Goal: Information Seeking & Learning: Learn about a topic

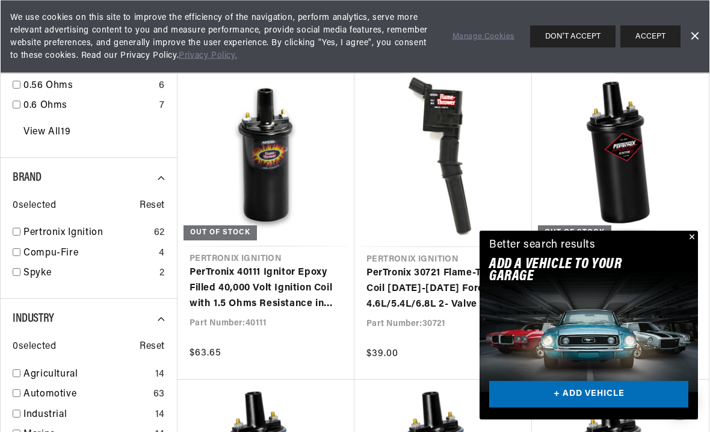
scroll to position [1053, 0]
click at [689, 245] on button "Close" at bounding box center [691, 238] width 14 height 14
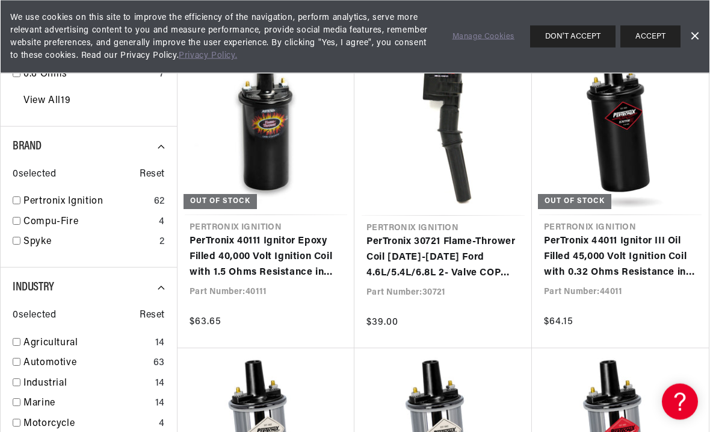
scroll to position [0, 365]
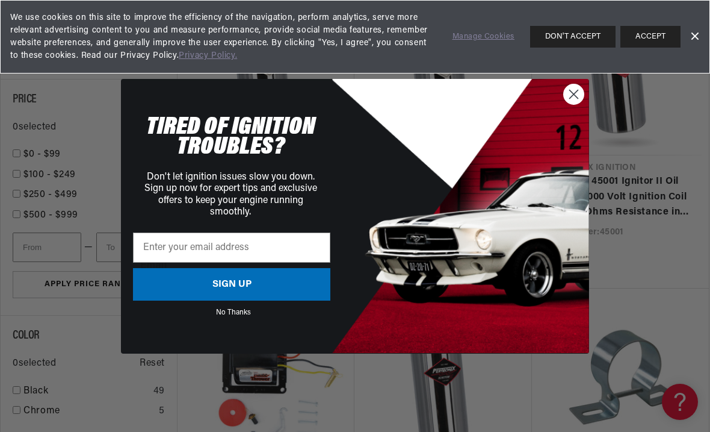
scroll to position [1540, 0]
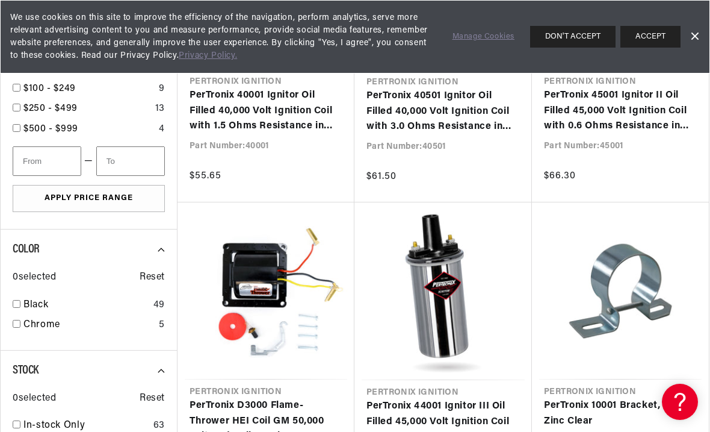
click at [567, 91] on div "Close dialog TIRED OF IGNITION TROUBLES? Don't let ignition issues slow you dow…" at bounding box center [355, 216] width 710 height 432
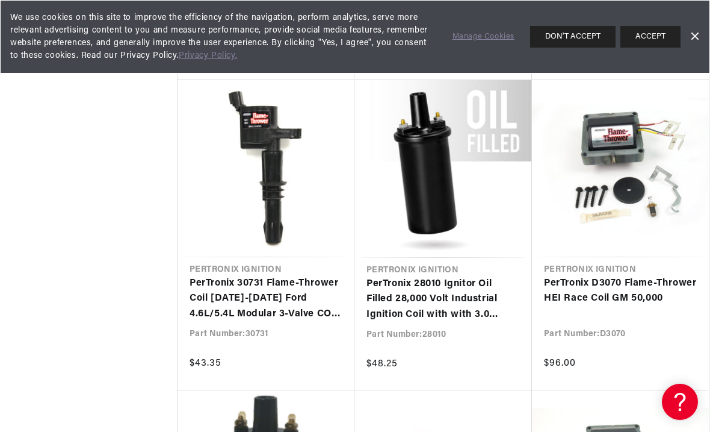
scroll to position [0, 0]
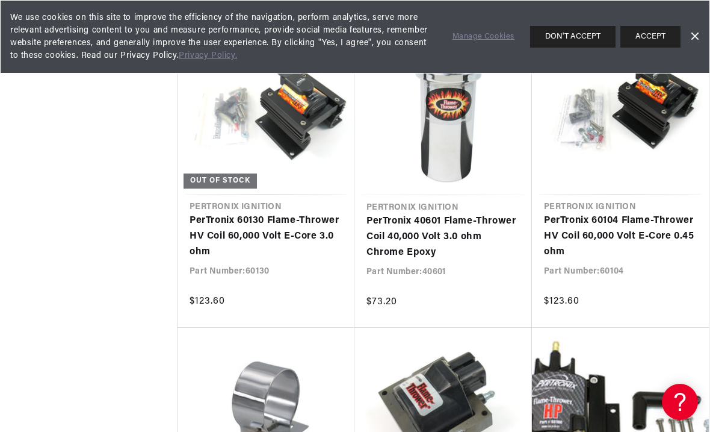
scroll to position [0, 365]
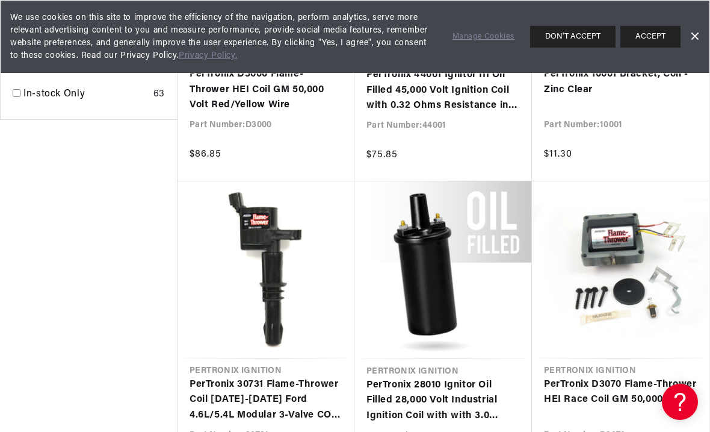
click at [403, 377] on link "PerTronix 28010 Ignitor Oil Filled 28,000 Volt Industrial Ignition Coil with wi…" at bounding box center [443, 400] width 153 height 46
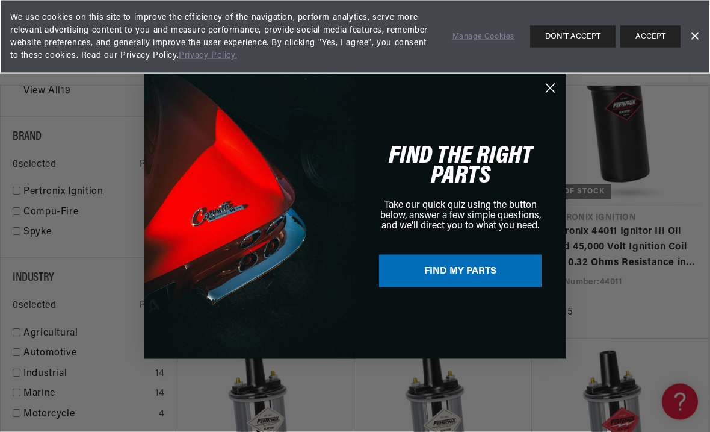
click at [548, 86] on circle "Close dialog" at bounding box center [551, 88] width 20 height 20
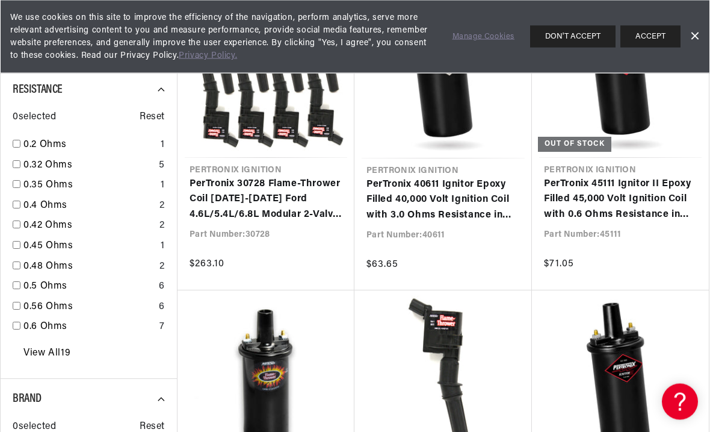
click at [39, 346] on link "View All 19" at bounding box center [46, 354] width 47 height 16
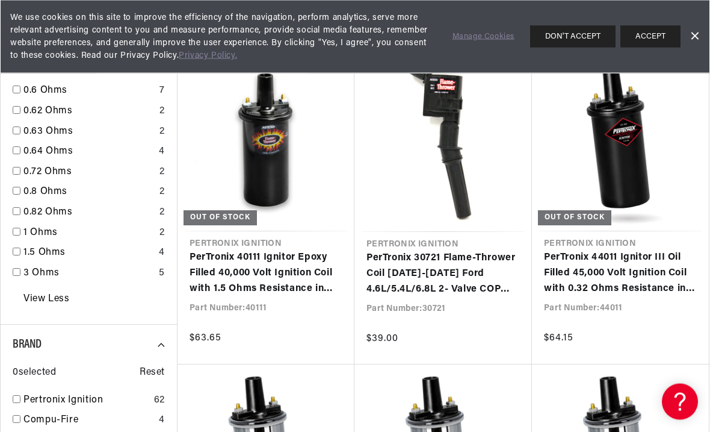
click at [44, 246] on link "1.5 Ohms" at bounding box center [88, 254] width 131 height 16
checkbox input "true"
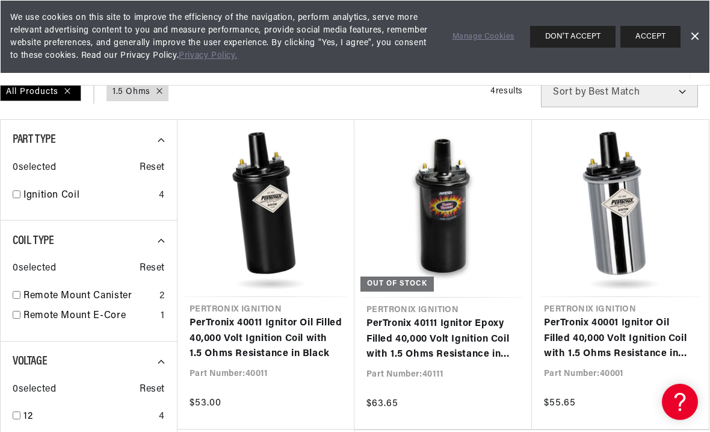
scroll to position [0, 0]
click at [444, 316] on link "PerTronix 40111 Ignitor Epoxy Filled 40,000 Volt Ignition Coil with 1.5 Ohms Re…" at bounding box center [443, 339] width 153 height 46
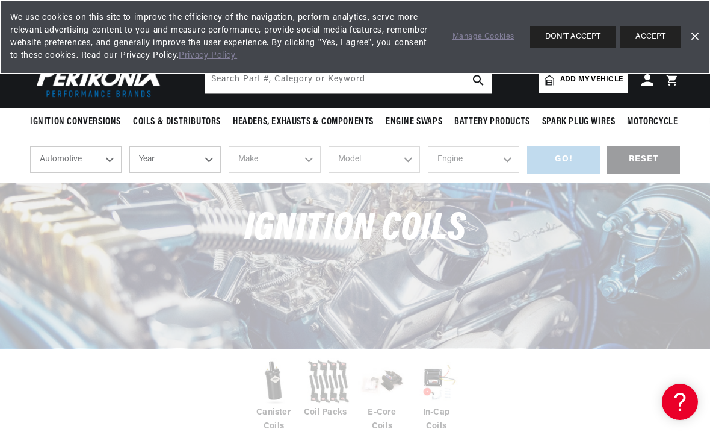
scroll to position [0, 365]
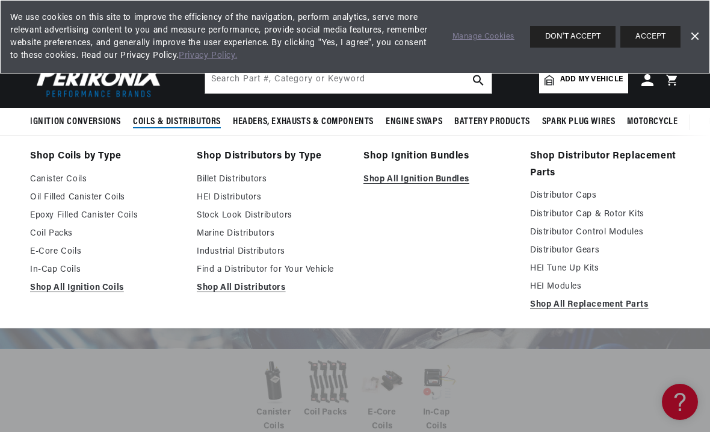
click at [209, 176] on link "Billet Distributors" at bounding box center [272, 179] width 150 height 14
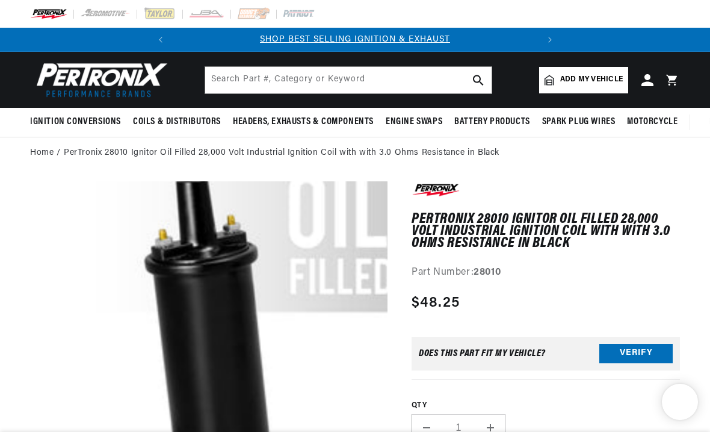
scroll to position [37, 246]
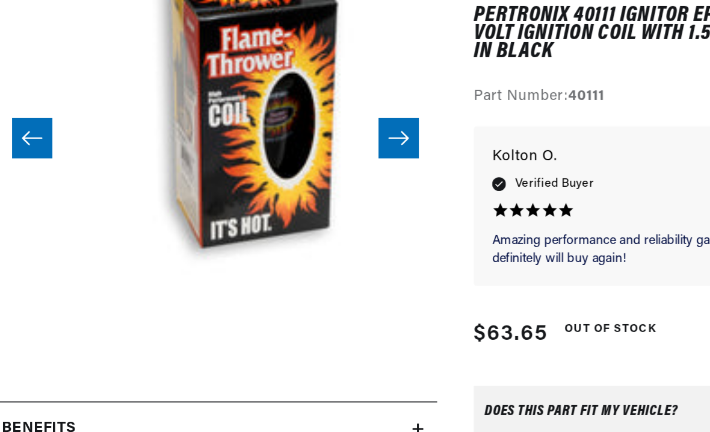
scroll to position [28, 870]
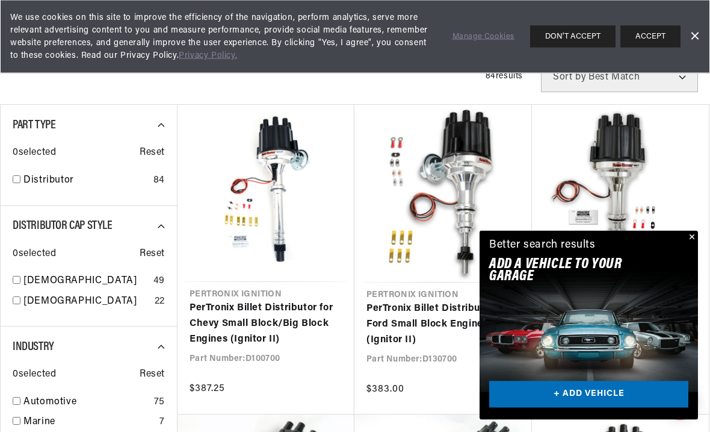
scroll to position [414, 0]
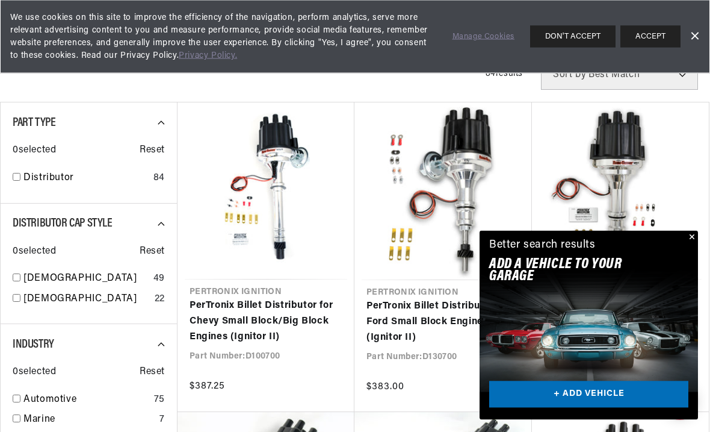
click at [686, 245] on button "Close" at bounding box center [691, 238] width 14 height 14
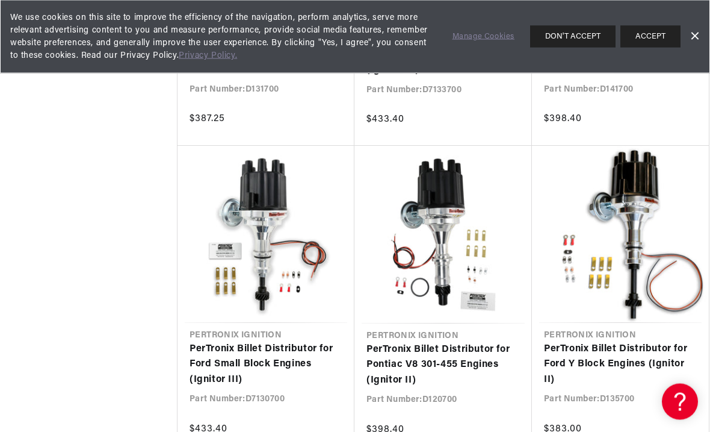
scroll to position [0, 365]
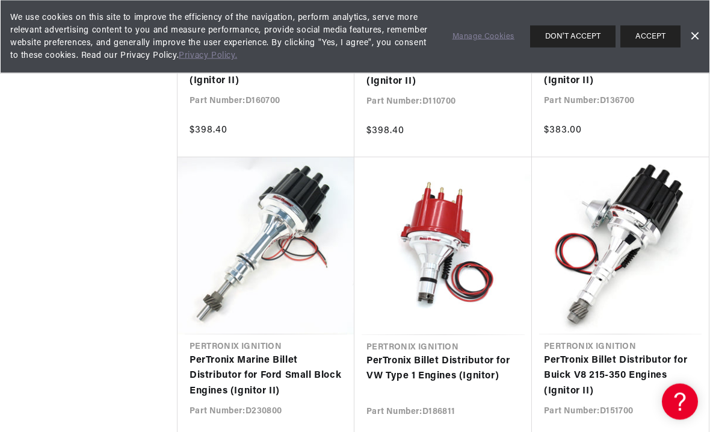
scroll to position [0, 365]
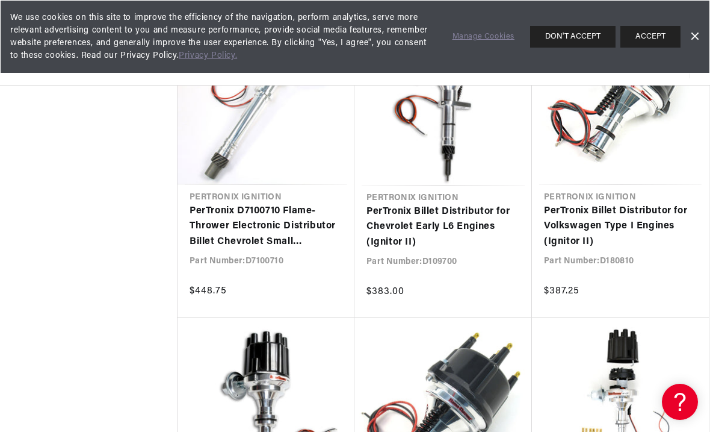
scroll to position [2968, 0]
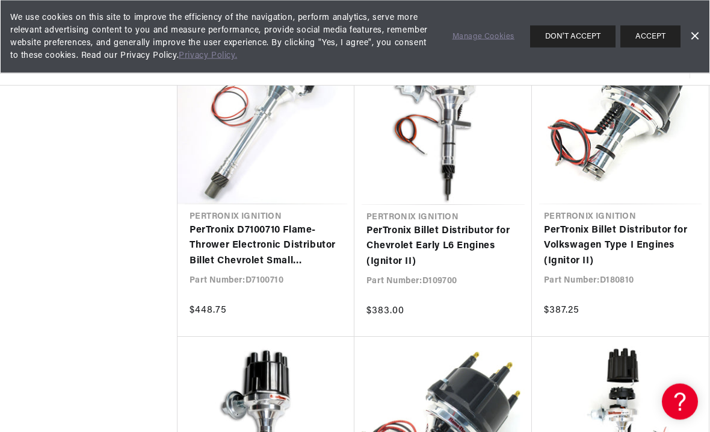
click at [220, 235] on link "PerTronix D7100710 Flame-Thrower Electronic Distributor Billet Chevrolet Small …" at bounding box center [266, 246] width 153 height 46
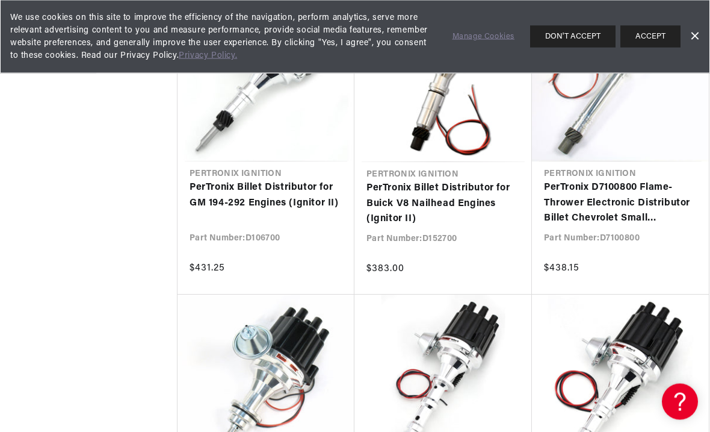
scroll to position [0, 0]
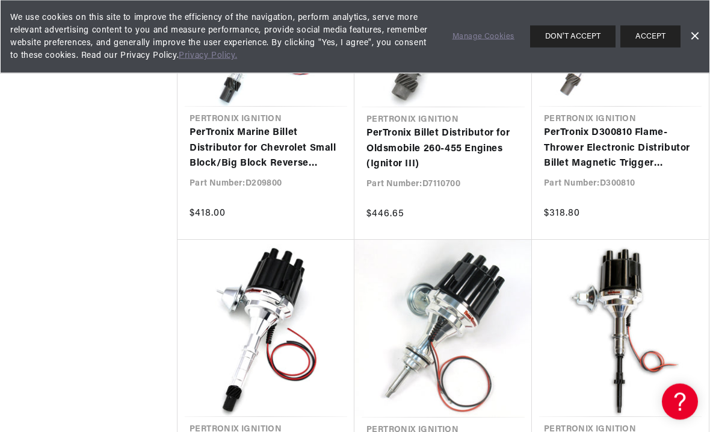
scroll to position [5010, 0]
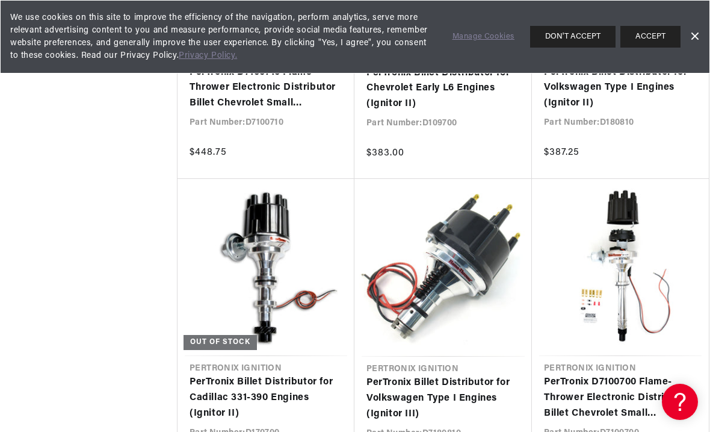
click at [594, 391] on link "PerTronix D7100700 Flame-Thrower Electronic Distributor Billet Chevrolet Small …" at bounding box center [620, 397] width 153 height 46
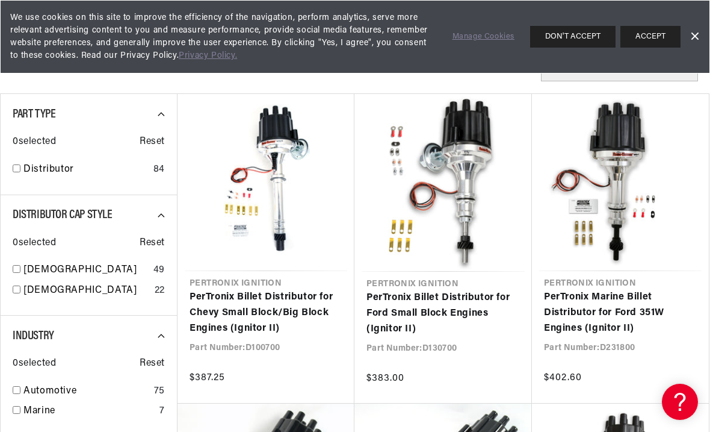
scroll to position [0, 365]
click at [30, 268] on link "Female" at bounding box center [85, 270] width 125 height 16
checkbox input "true"
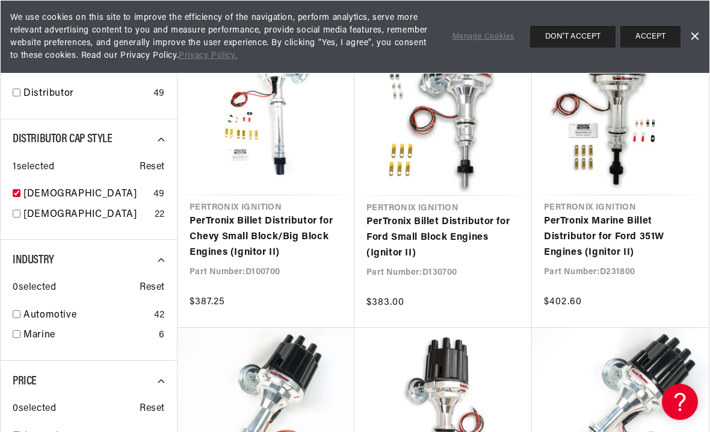
scroll to position [501, 0]
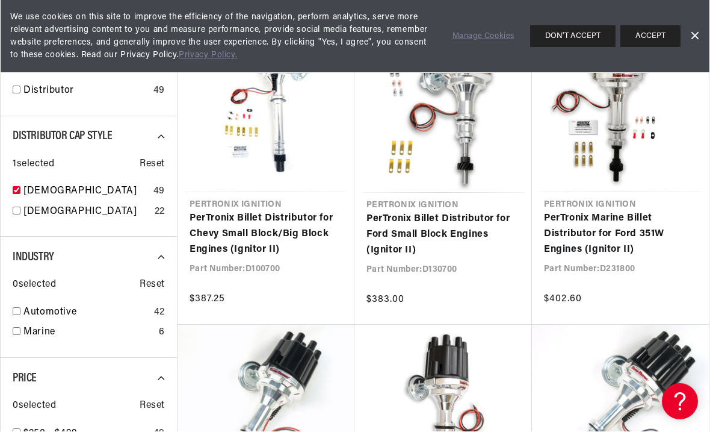
click at [24, 305] on link "Automotive" at bounding box center [86, 313] width 126 height 16
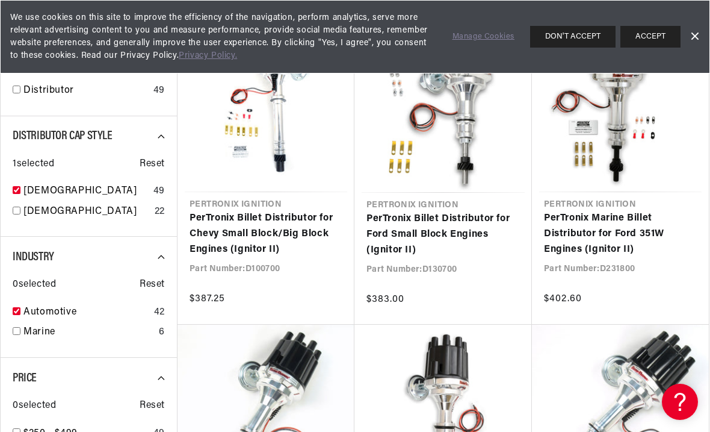
checkbox input "true"
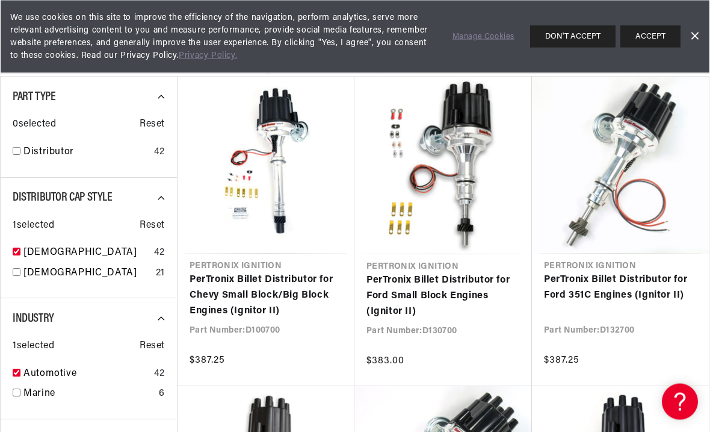
scroll to position [0, 365]
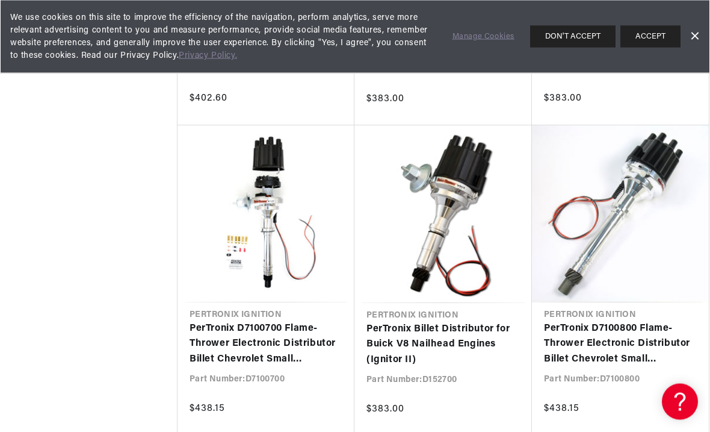
scroll to position [2595, 0]
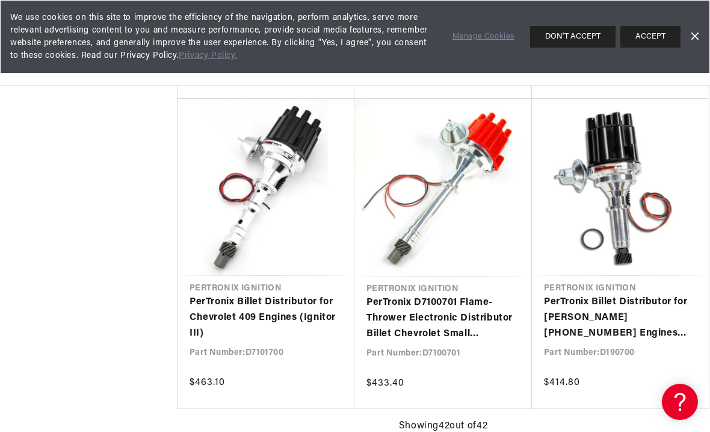
click at [398, 299] on link "PerTronix D7100701 Flame-Thrower Electronic Distributor Billet Chevrolet Small …" at bounding box center [443, 318] width 153 height 46
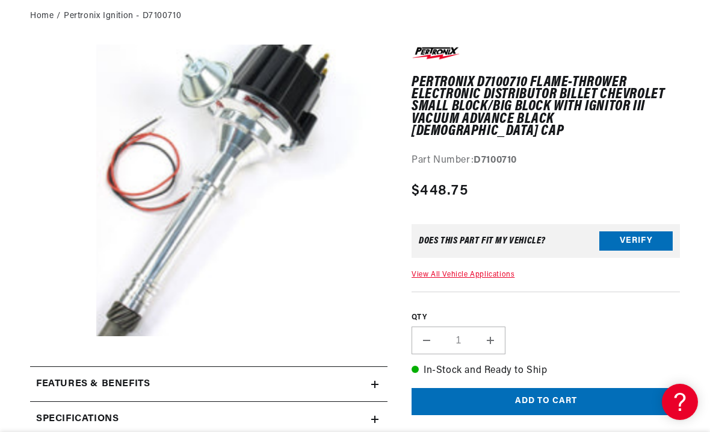
scroll to position [198, 0]
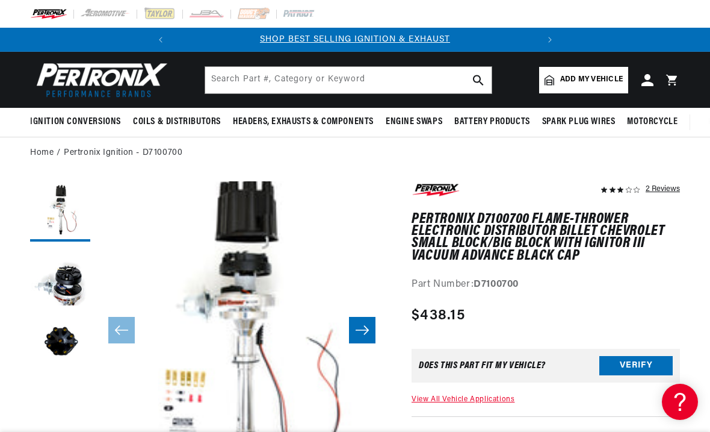
click at [64, 280] on button "Load image 2 in gallery view" at bounding box center [60, 277] width 60 height 60
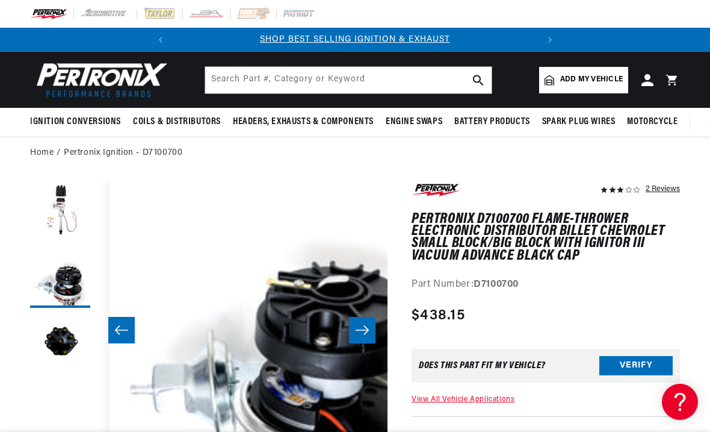
scroll to position [0, 291]
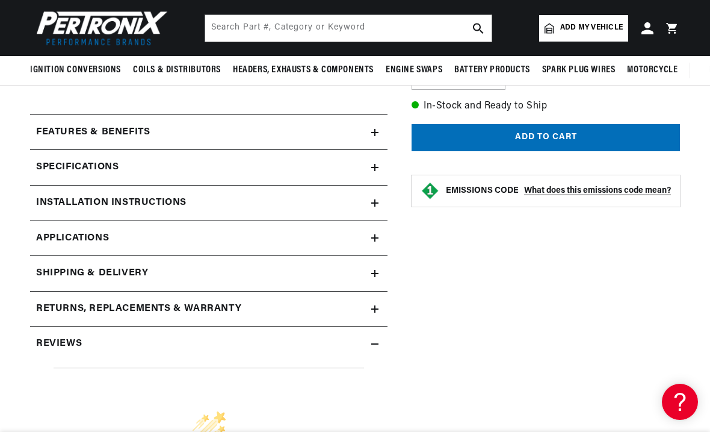
scroll to position [382, 0]
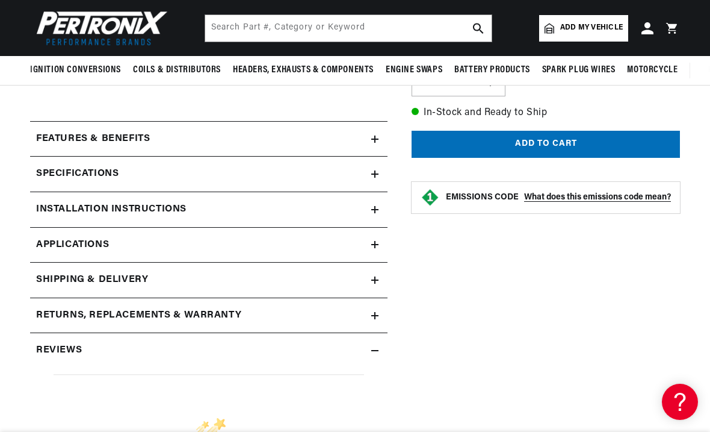
click at [72, 249] on span "Applications" at bounding box center [72, 245] width 73 height 16
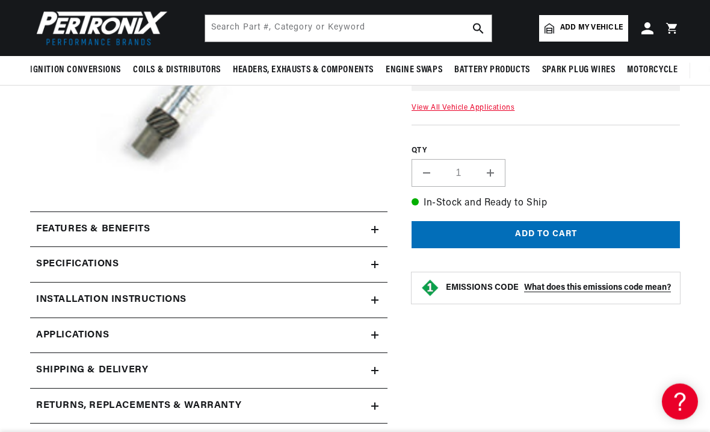
click at [105, 259] on h2 "Specifications" at bounding box center [77, 265] width 82 height 16
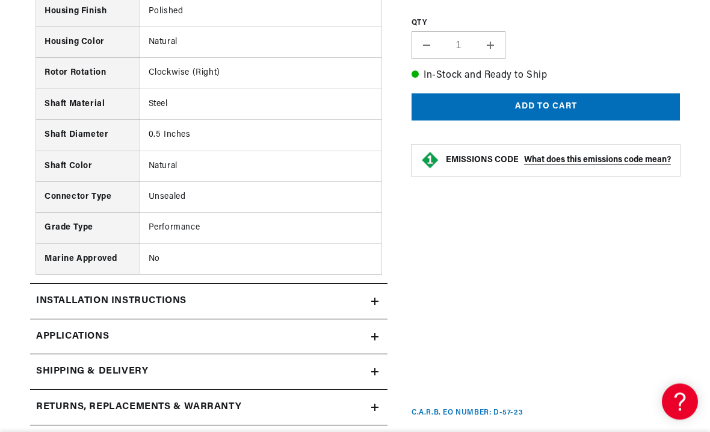
click at [74, 294] on h2 "Installation instructions" at bounding box center [111, 302] width 150 height 16
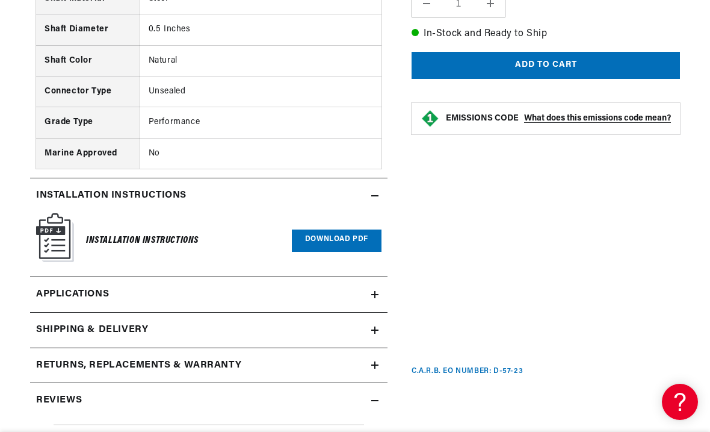
click at [60, 226] on img at bounding box center [55, 237] width 38 height 49
click at [304, 235] on link "Download PDF" at bounding box center [337, 240] width 90 height 22
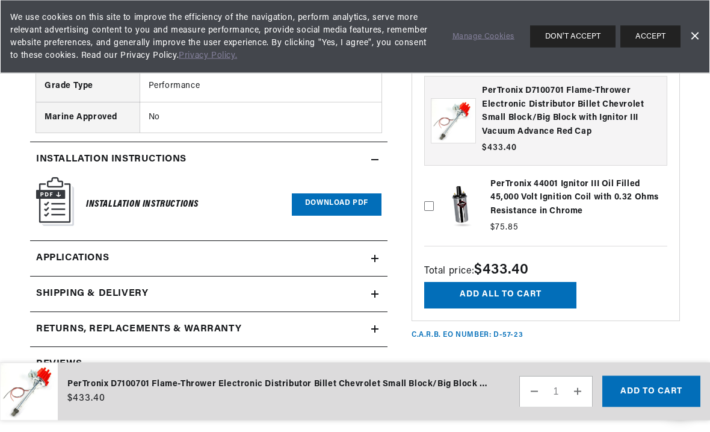
scroll to position [1454, 0]
click at [100, 196] on h6 "Installation Instructions" at bounding box center [142, 204] width 113 height 16
click at [46, 178] on img at bounding box center [55, 201] width 38 height 49
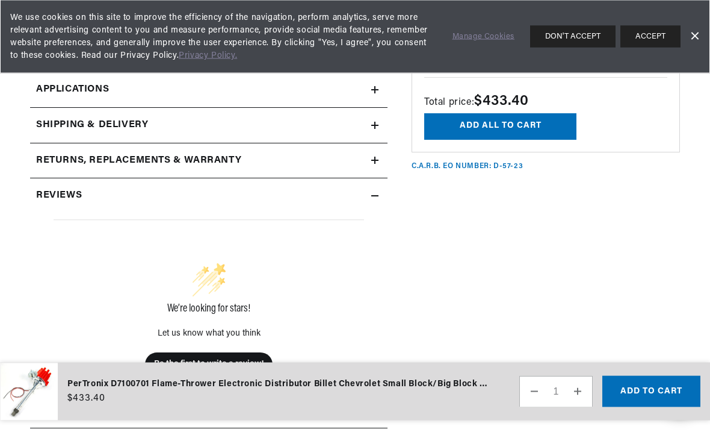
scroll to position [1628, 0]
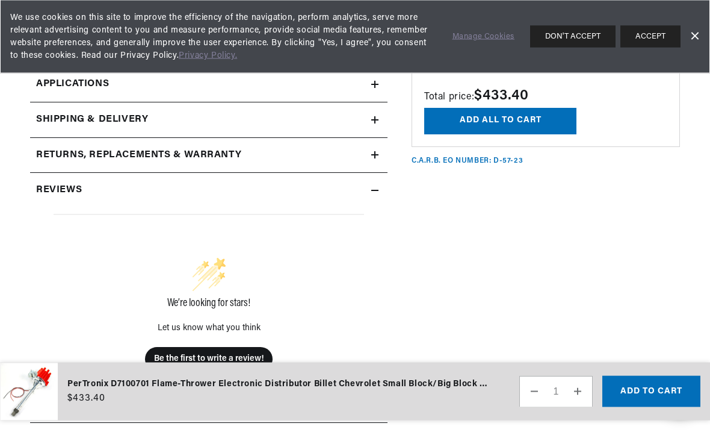
click at [51, 148] on h2 "Returns, Replacements & Warranty" at bounding box center [138, 156] width 205 height 16
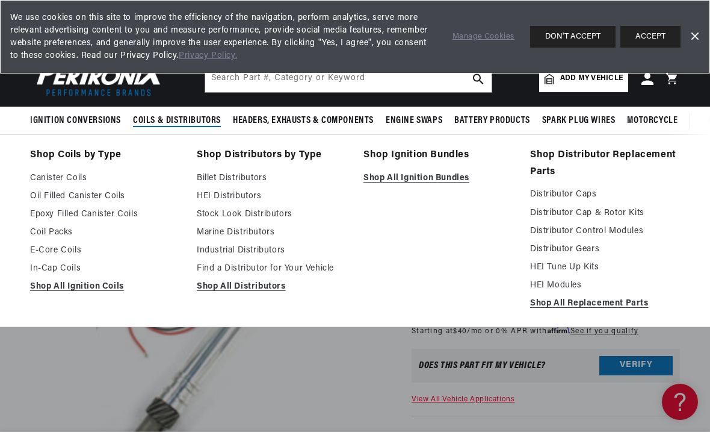
scroll to position [0, 0]
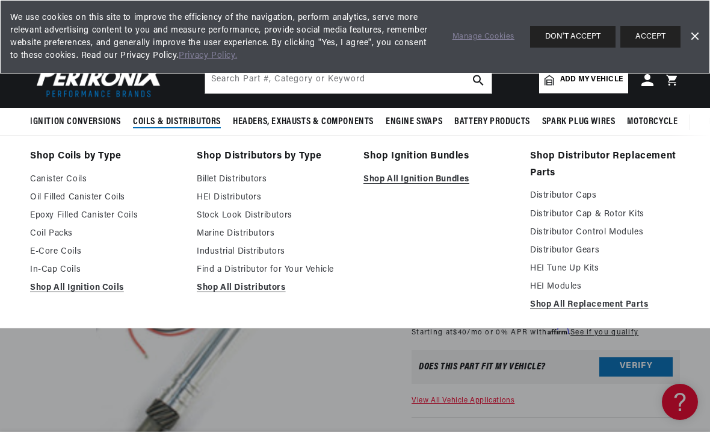
click at [628, 237] on link "Distributor Control Modules" at bounding box center [605, 232] width 150 height 14
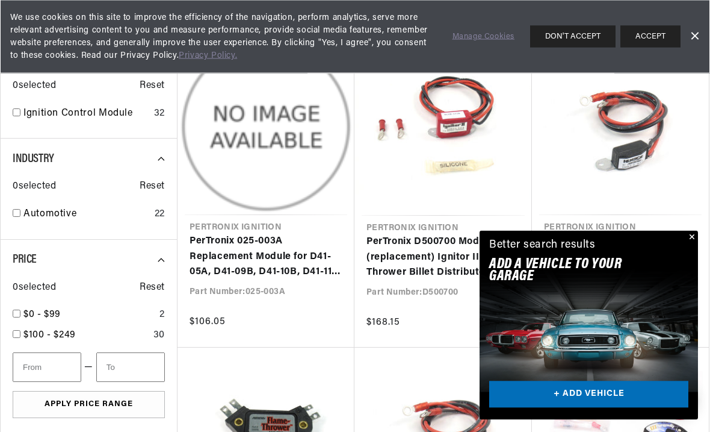
scroll to position [371, 0]
click at [691, 245] on button "Close" at bounding box center [691, 238] width 14 height 14
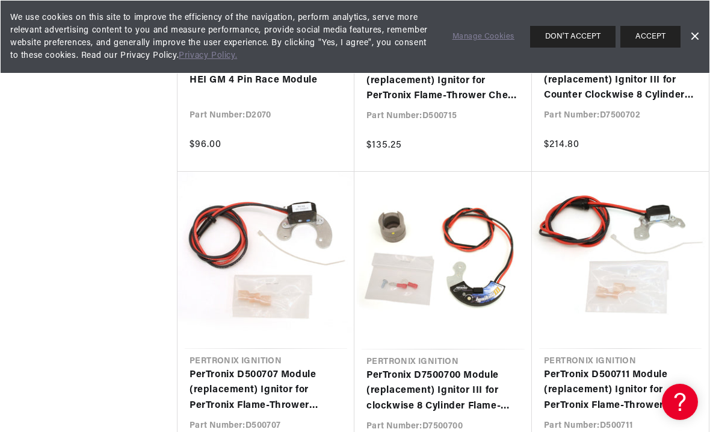
scroll to position [0, 0]
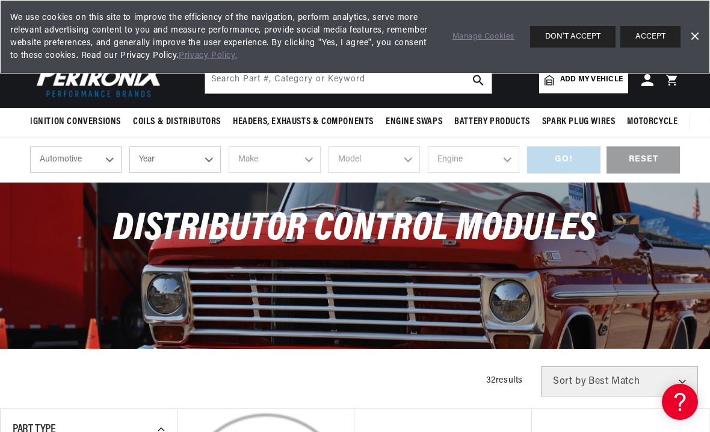
click at [680, 42] on button "ACCEPT" at bounding box center [651, 37] width 60 height 22
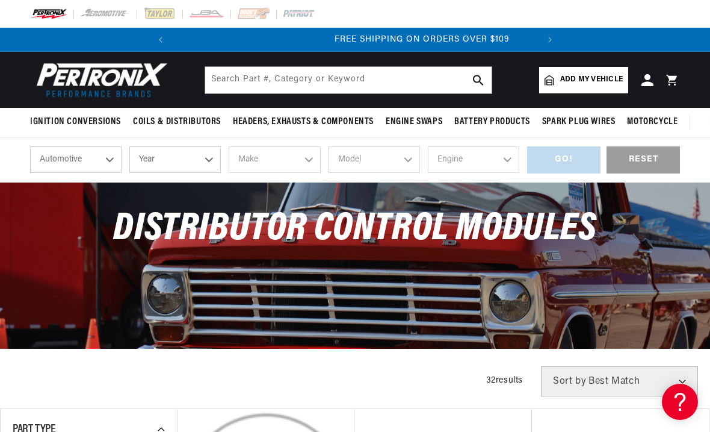
scroll to position [0, 365]
